Goal: Complete application form

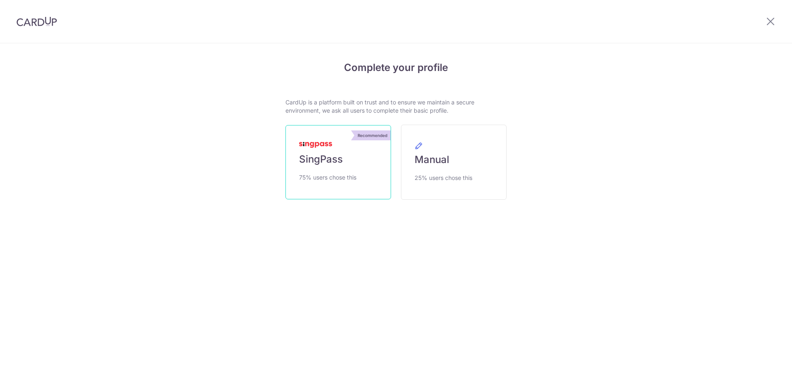
click at [312, 164] on span "SingPass" at bounding box center [321, 159] width 44 height 13
click at [310, 164] on span "SingPass" at bounding box center [321, 159] width 44 height 13
click at [298, 154] on link "Recommended SingPass 75% users chose this" at bounding box center [338, 162] width 106 height 74
click at [766, 16] on div at bounding box center [770, 21] width 43 height 43
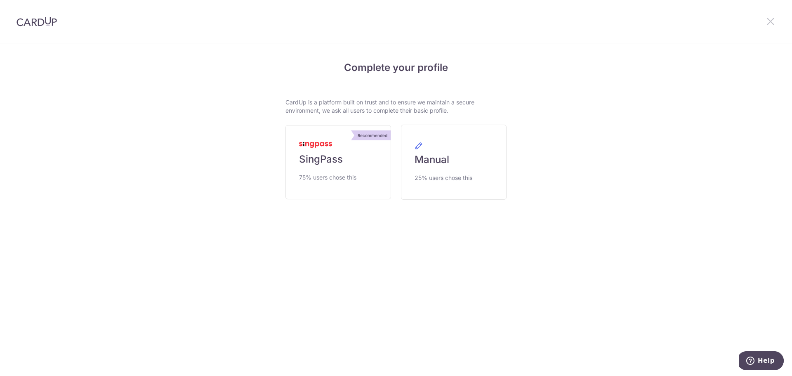
click at [768, 23] on icon at bounding box center [770, 21] width 10 height 10
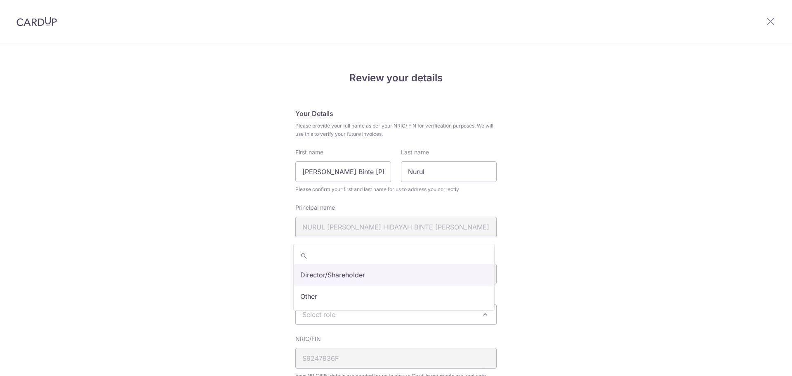
scroll to position [82, 0]
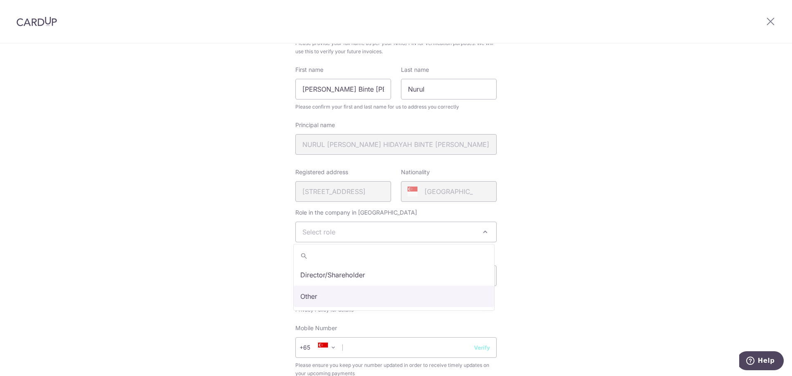
select select "other"
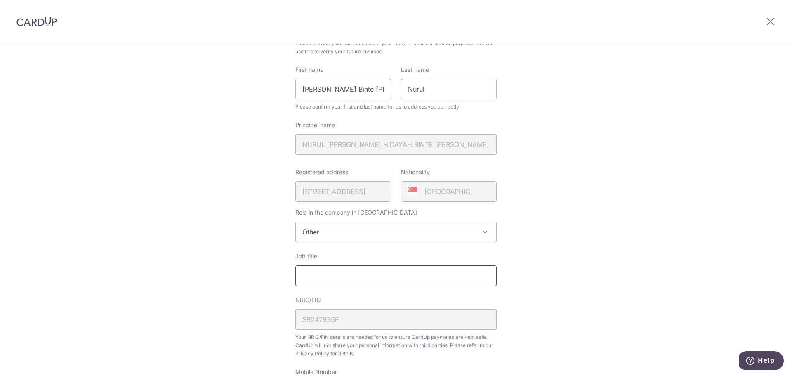
click at [447, 273] on input "Job title" at bounding box center [395, 275] width 201 height 21
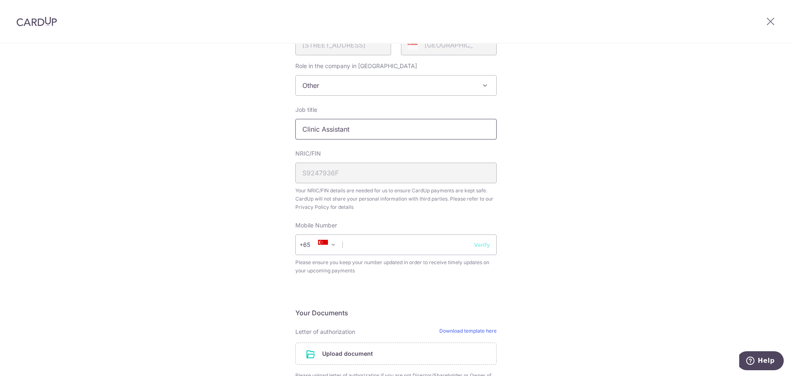
scroll to position [247, 0]
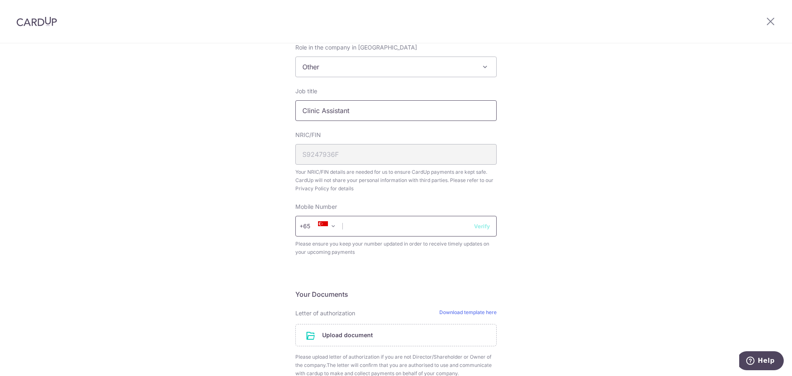
type input "Clinic Assistant"
click at [402, 227] on input "text" at bounding box center [395, 226] width 201 height 21
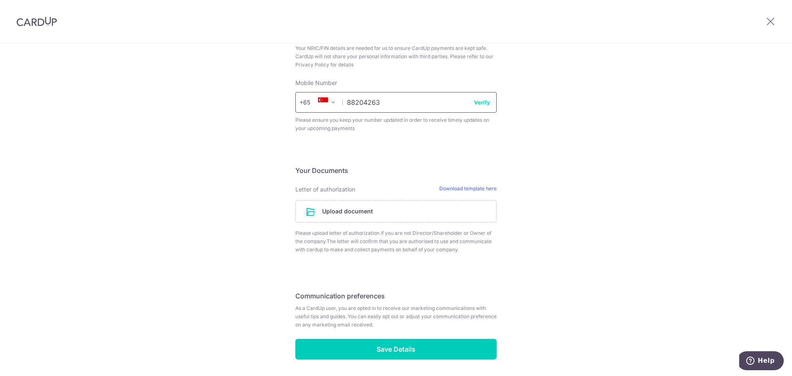
scroll to position [400, 0]
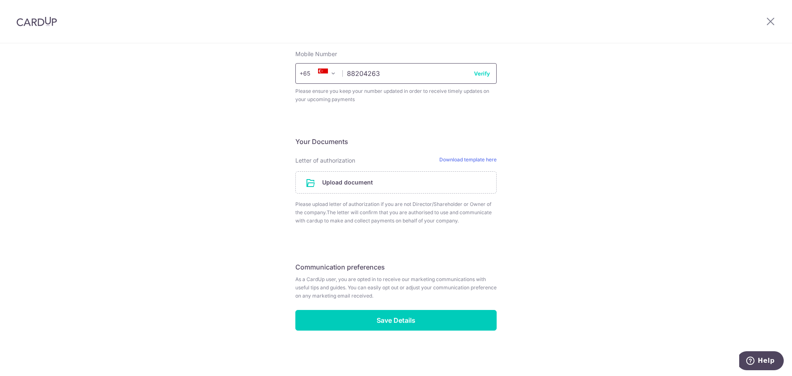
type input "88204263"
click at [468, 156] on fieldset "Your Documents Letter of authorization Download template here Upload document P…" at bounding box center [395, 185] width 201 height 98
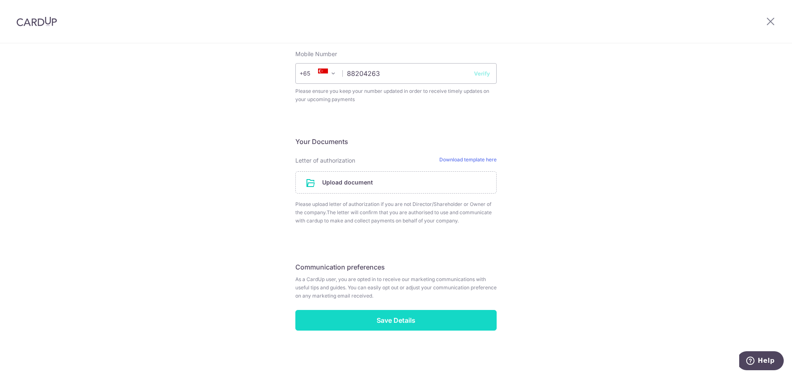
click at [352, 326] on input "Save Details" at bounding box center [395, 320] width 201 height 21
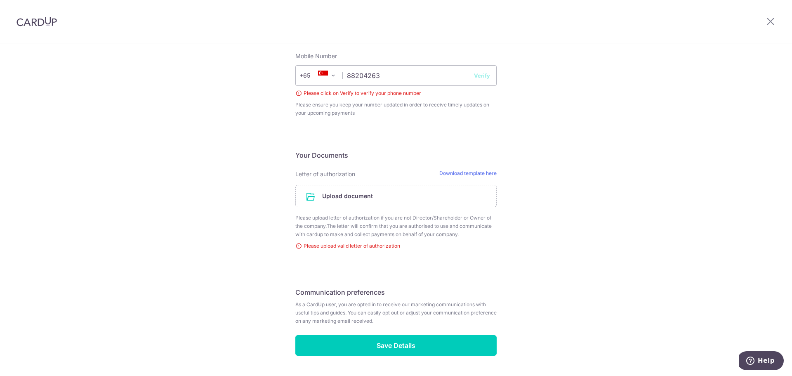
scroll to position [423, 0]
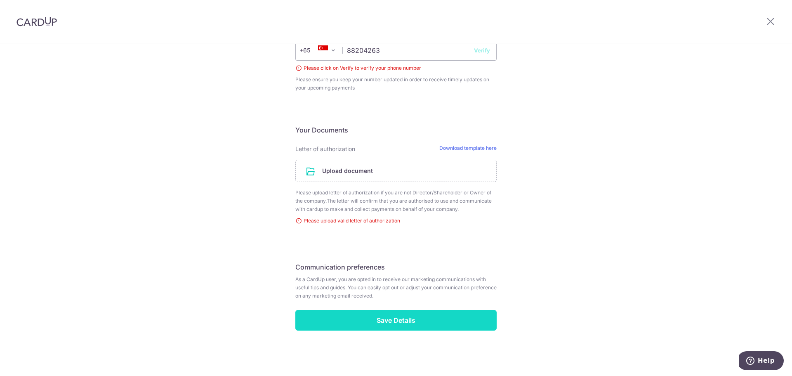
click at [401, 324] on input "Save Details" at bounding box center [395, 320] width 201 height 21
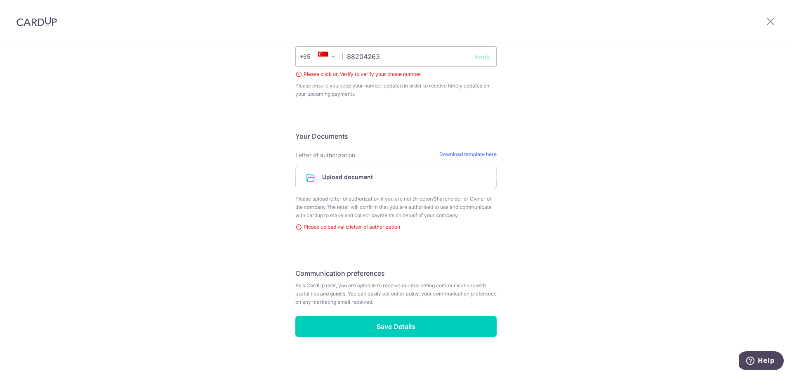
scroll to position [423, 0]
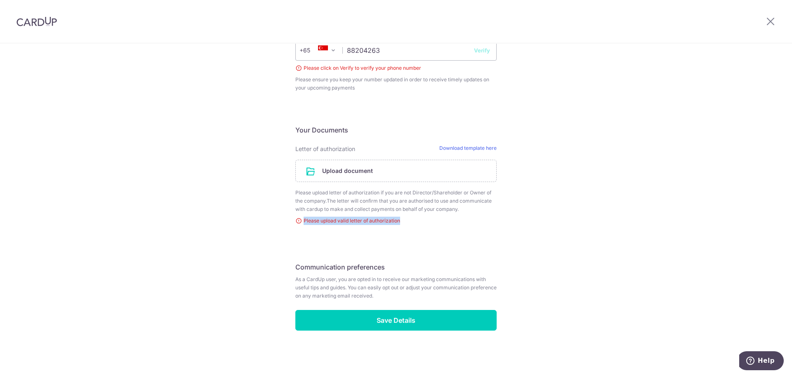
drag, startPoint x: 408, startPoint y: 221, endPoint x: 273, endPoint y: 191, distance: 137.8
click at [289, 228] on div "Review your details Your Details Please provide your full name as per your NRIC…" at bounding box center [395, 0] width 221 height 738
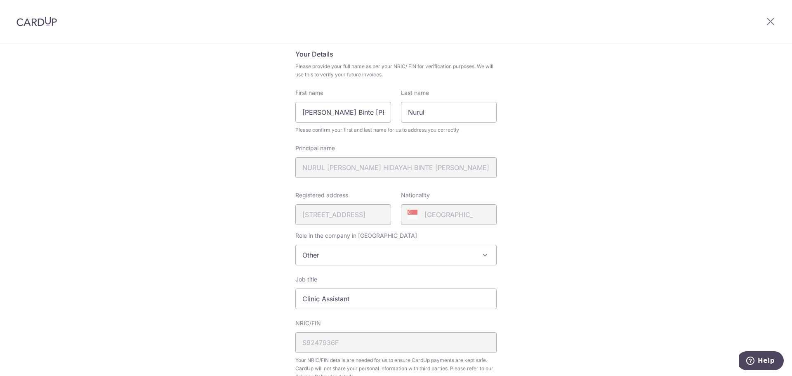
scroll to position [0, 0]
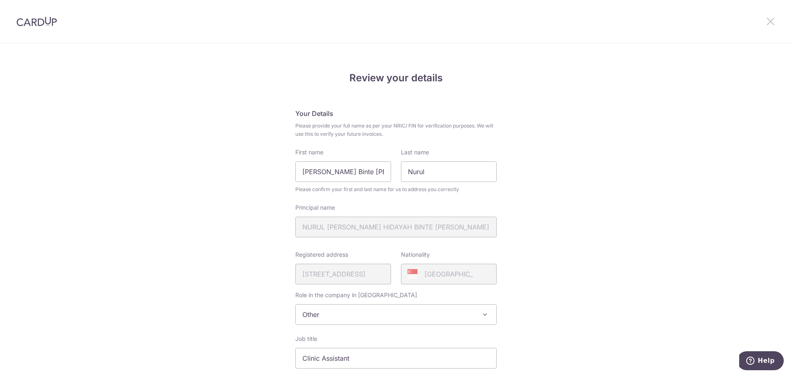
click at [766, 26] on icon at bounding box center [770, 21] width 10 height 10
